Goal: Task Accomplishment & Management: Manage account settings

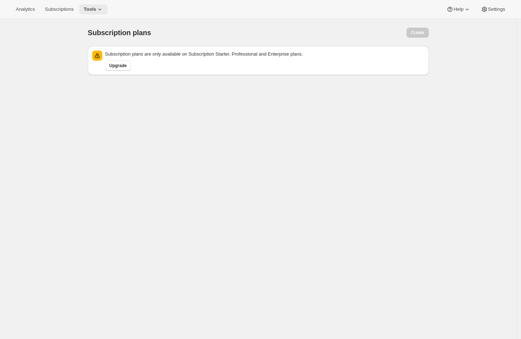
click at [102, 12] on icon at bounding box center [99, 9] width 7 height 7
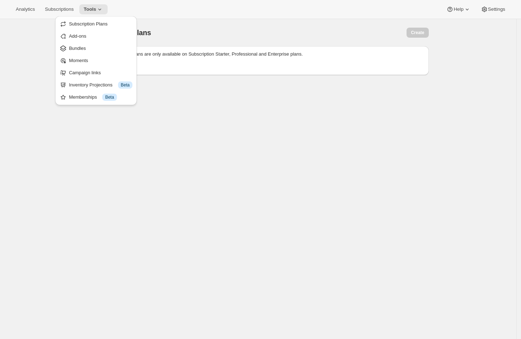
click at [164, 103] on div "Subscription plans. This page is ready Subscription plans Create Subscription p…" at bounding box center [258, 188] width 516 height 339
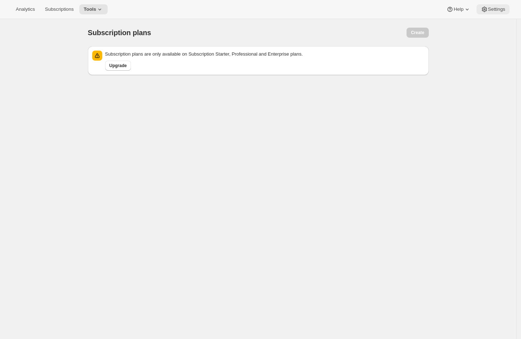
click at [489, 10] on span "Settings" at bounding box center [496, 9] width 17 height 6
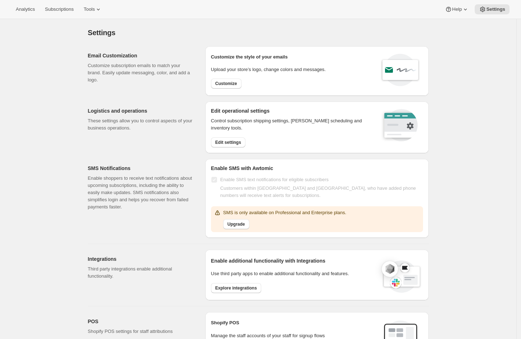
click at [462, 80] on div "Settings. This page is ready Settings Email Customization Customize subscriptio…" at bounding box center [258, 294] width 516 height 551
click at [52, 58] on div "Settings. This page is ready Settings Email Customization Customize subscriptio…" at bounding box center [258, 294] width 516 height 551
click at [68, 9] on span "Subscriptions" at bounding box center [59, 9] width 29 height 6
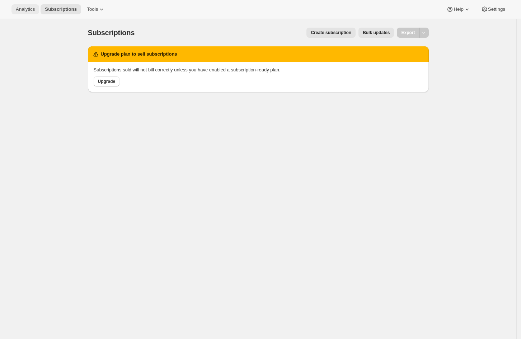
click at [23, 6] on span "Analytics" at bounding box center [25, 9] width 19 height 6
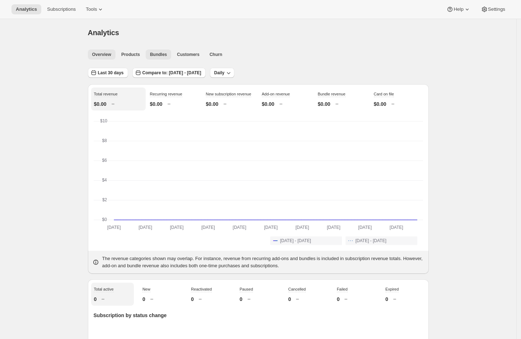
click at [159, 56] on span "Bundles" at bounding box center [158, 55] width 17 height 6
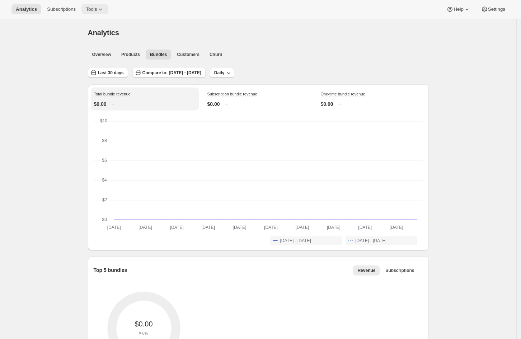
click at [93, 9] on span "Tools" at bounding box center [91, 9] width 11 height 6
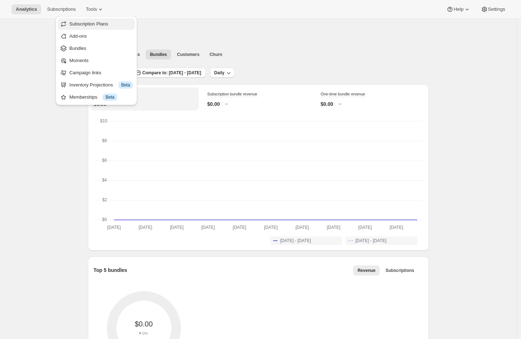
click at [86, 26] on span "Subscription Plans" at bounding box center [88, 23] width 39 height 5
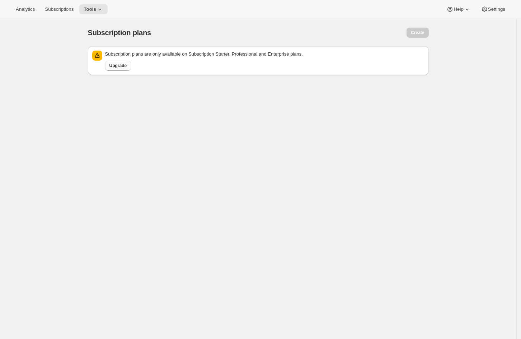
click at [119, 65] on span "Upgrade" at bounding box center [118, 66] width 18 height 6
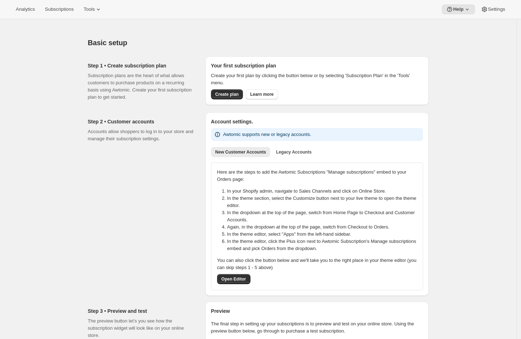
click at [165, 30] on div "Basic setup. This page is ready Basic setup" at bounding box center [258, 42] width 341 height 27
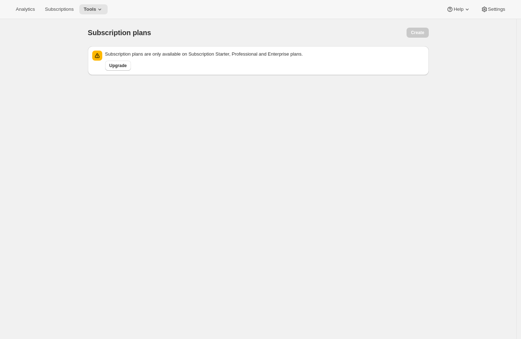
click at [270, 130] on div "Subscription plans. This page is ready Subscription plans Create Subscription p…" at bounding box center [258, 188] width 516 height 339
click at [117, 67] on span "Upgrade" at bounding box center [118, 66] width 18 height 6
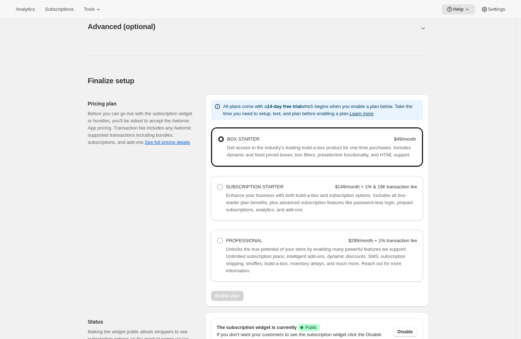
scroll to position [454, 0]
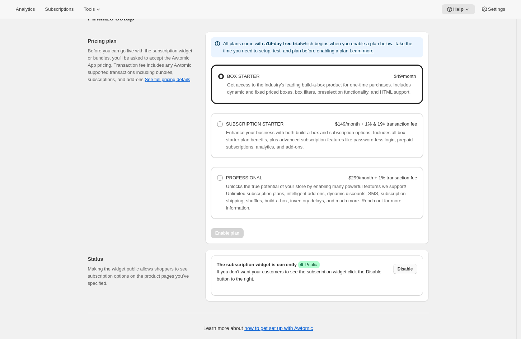
click at [409, 271] on span "Disable" at bounding box center [404, 269] width 15 height 6
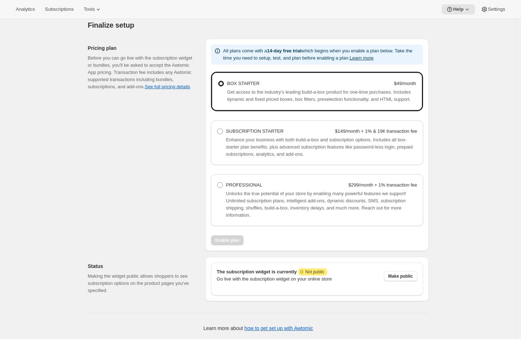
click at [224, 81] on span at bounding box center [221, 84] width 6 height 6
click at [218, 81] on Starter "BOX STARTER $49/month" at bounding box center [218, 81] width 0 height 0
click at [489, 11] on span "Settings" at bounding box center [496, 9] width 17 height 6
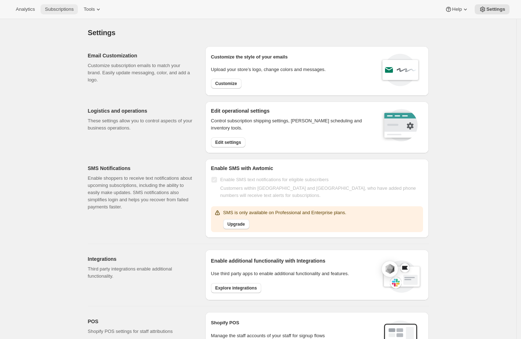
click at [71, 10] on span "Subscriptions" at bounding box center [59, 9] width 29 height 6
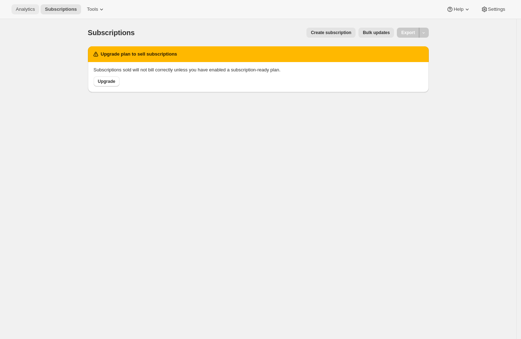
click at [25, 8] on span "Analytics" at bounding box center [25, 9] width 19 height 6
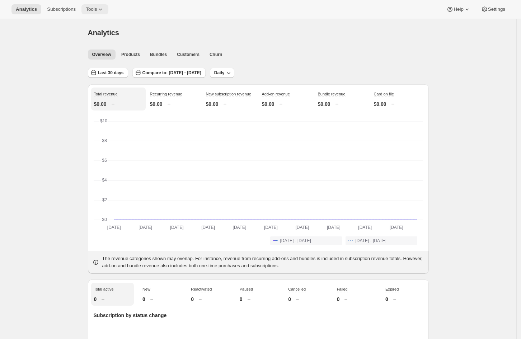
click at [97, 7] on span "Tools" at bounding box center [91, 9] width 11 height 6
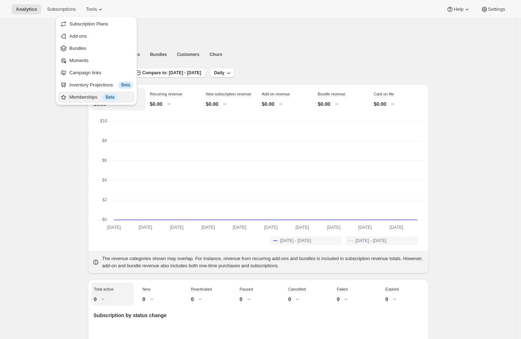
click at [89, 98] on div "Memberships Info Beta" at bounding box center [100, 97] width 63 height 7
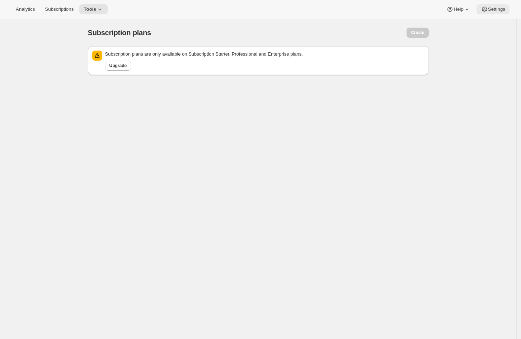
click at [491, 13] on button "Settings" at bounding box center [492, 9] width 33 height 10
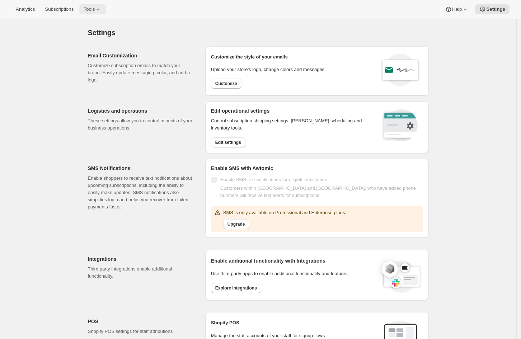
click at [102, 11] on icon at bounding box center [98, 9] width 7 height 7
